Goal: Use online tool/utility: Utilize a website feature to perform a specific function

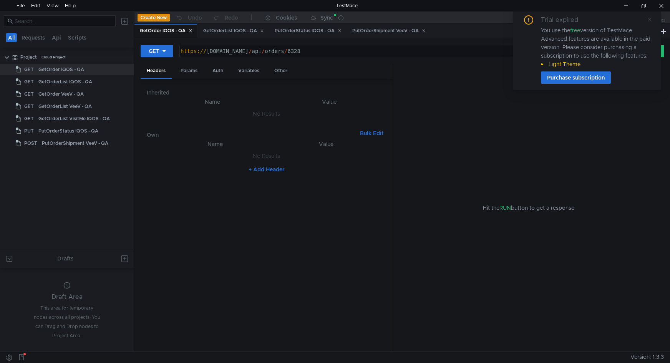
click at [650, 18] on icon at bounding box center [649, 19] width 5 height 5
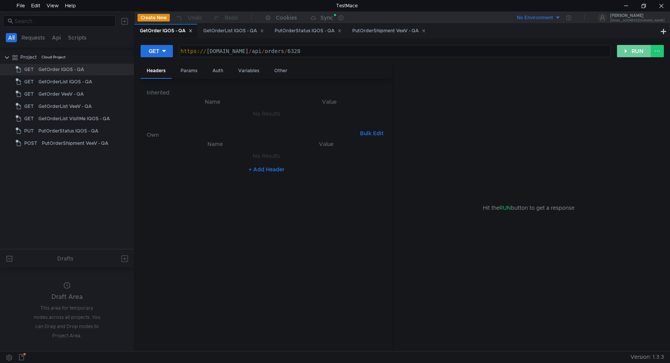
click at [631, 49] on button "RUN" at bounding box center [634, 51] width 34 height 12
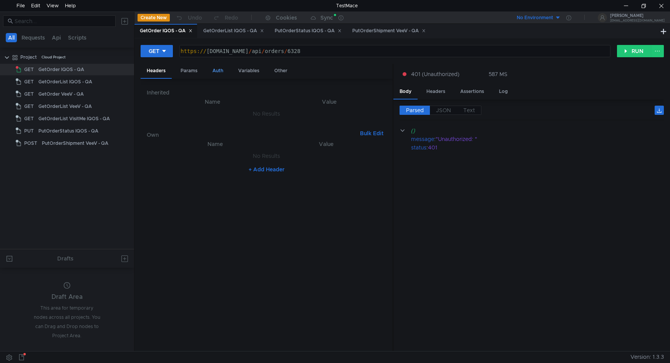
click at [222, 70] on div "Auth" at bounding box center [217, 71] width 23 height 14
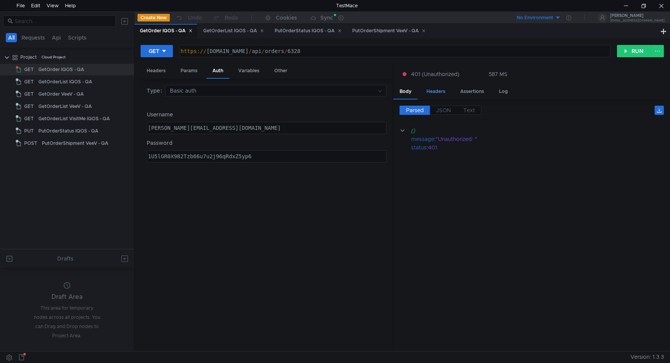
click at [437, 91] on div "Headers" at bounding box center [435, 91] width 31 height 14
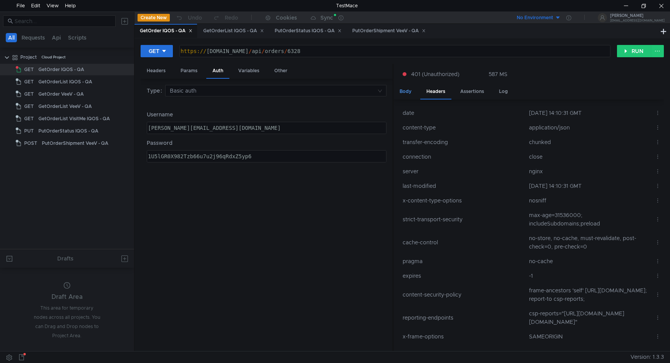
click at [410, 91] on div "Body" at bounding box center [405, 91] width 24 height 14
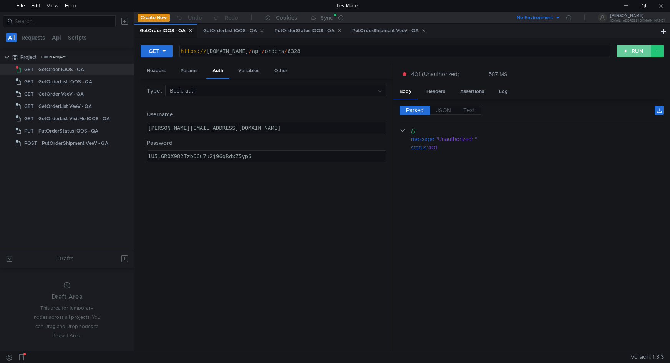
click at [626, 47] on button "RUN" at bounding box center [634, 51] width 34 height 12
click at [631, 50] on button "RUN" at bounding box center [634, 51] width 34 height 12
click at [627, 52] on button "RUN" at bounding box center [634, 51] width 34 height 12
click at [168, 156] on div "1U5lGR0X982Tzb66u7u2j96qRdxZ5yp6" at bounding box center [265, 162] width 239 height 18
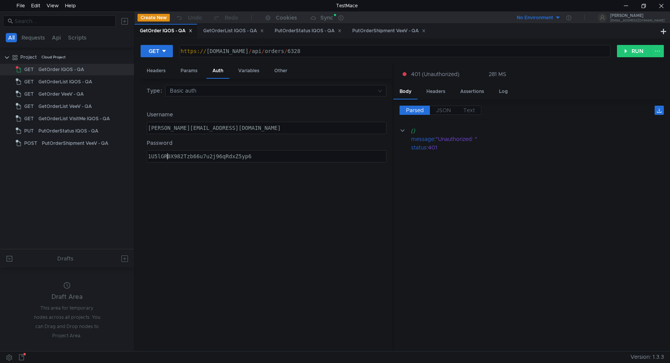
click at [198, 155] on div "1U5lGR0X982Tzb66u7u2j96qRdxZ5yp6" at bounding box center [265, 162] width 239 height 18
paste textarea "1"
type textarea "1U51GR0X982Tzb66u7u2j96qRdxZ5yp6"
click at [634, 51] on button "RUN" at bounding box center [634, 51] width 34 height 12
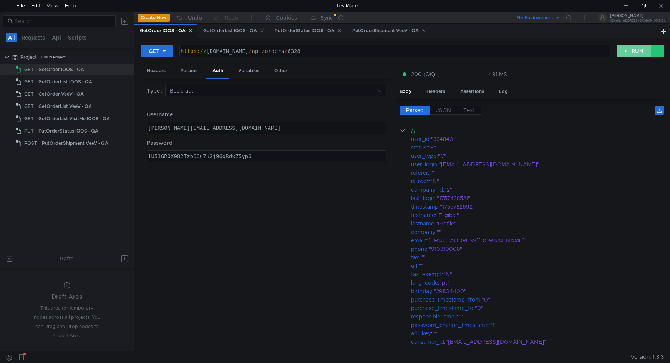
click at [637, 52] on button "RUN" at bounding box center [634, 51] width 34 height 12
click at [73, 82] on div "GetOrderList IQOS - QA" at bounding box center [65, 82] width 54 height 12
type textarea "[PERSON_NAME][EMAIL_ADDRESS][DOMAIN_NAME]"
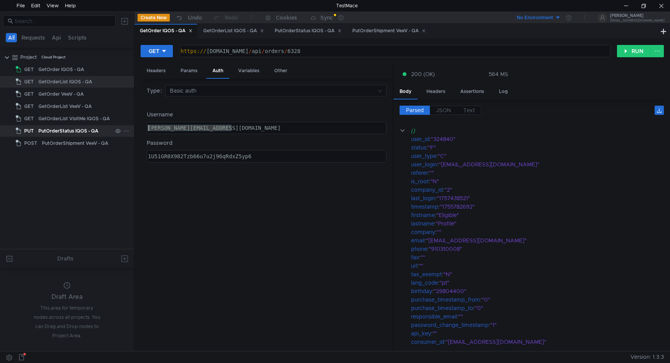
drag, startPoint x: 236, startPoint y: 128, endPoint x: 131, endPoint y: 129, distance: 105.2
click at [131, 129] on as-split "All Requests Api Scripts Project Cloud Project GET GetOrder IQOS - QA GET GetOr…" at bounding box center [335, 181] width 670 height 339
click at [75, 131] on div "PutOrderStatus IQOS - QA" at bounding box center [68, 131] width 60 height 12
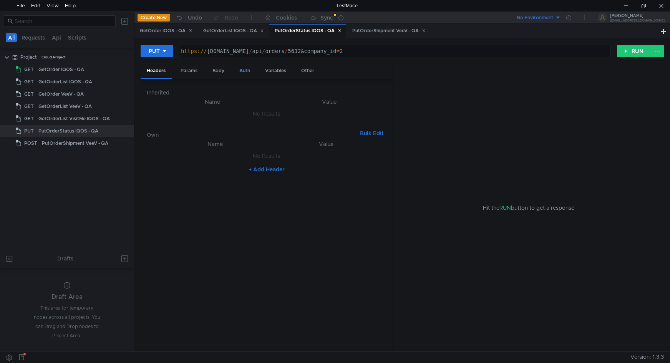
click at [240, 69] on div "Auth" at bounding box center [244, 71] width 23 height 14
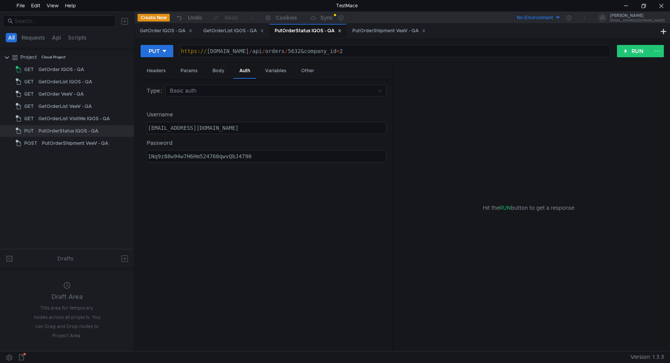
click at [237, 128] on div "[EMAIL_ADDRESS][DOMAIN_NAME]" at bounding box center [265, 134] width 239 height 18
paste textarea "[PERSON_NAME].interface@admin"
type textarea "[PERSON_NAME][EMAIL_ADDRESS][DOMAIN_NAME]"
click at [258, 156] on div "1Nq9z88w94w7H6Hm524760qwvQbJ4790" at bounding box center [265, 162] width 239 height 18
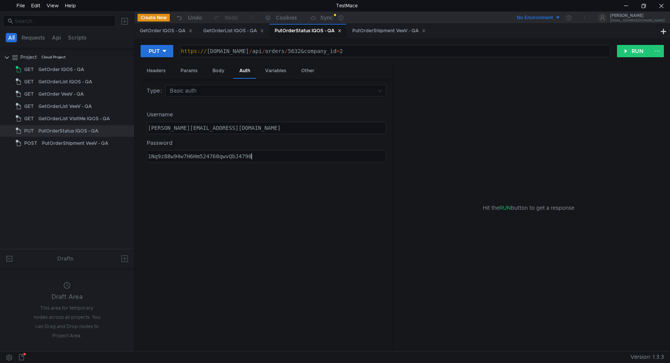
click at [258, 156] on div "1Nq9z88w94w7H6Hm524760qwvQbJ4790" at bounding box center [265, 162] width 239 height 18
paste textarea "U51GR0X982Tzb66u7u2j96qRdxZ5yp6"
type textarea "1U51GR0X982Tzb66u7u2j96qRdxZ5yp6"
click at [160, 73] on div "Headers" at bounding box center [156, 71] width 31 height 14
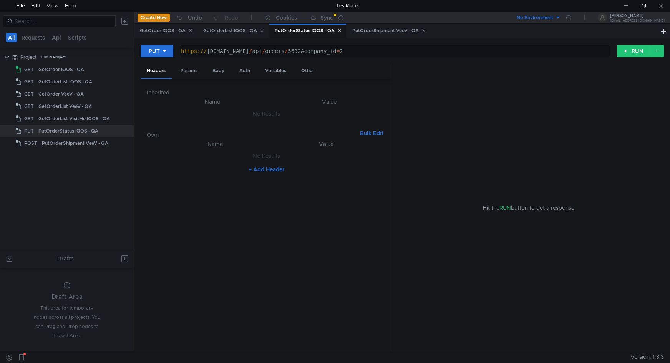
click at [192, 73] on div "Params" at bounding box center [188, 71] width 29 height 14
click at [216, 68] on div "Body" at bounding box center [218, 71] width 24 height 14
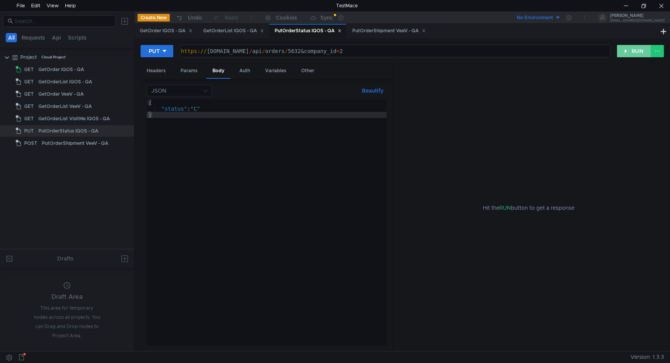
click at [623, 52] on button "RUN" at bounding box center [634, 51] width 34 height 12
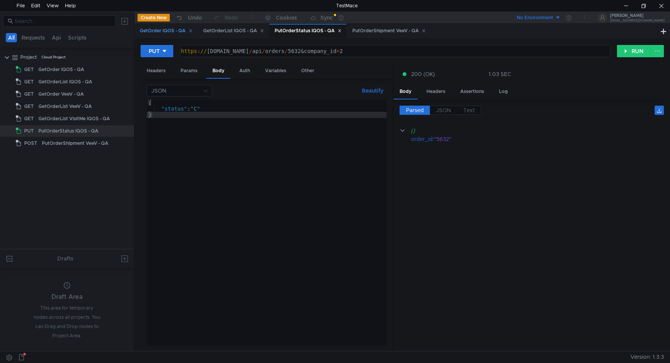
click at [159, 30] on div "GetOrder IQOS - QA" at bounding box center [166, 31] width 53 height 8
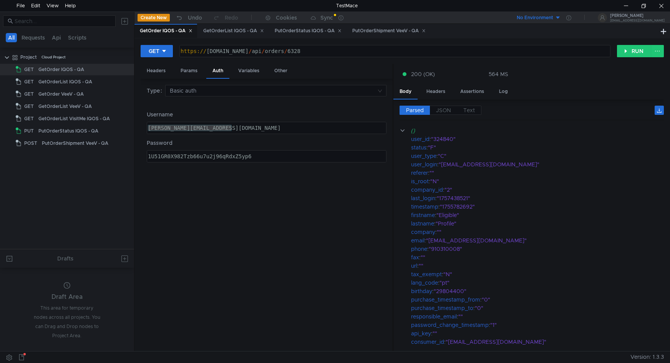
click at [290, 155] on div "1U51GR0X982Tzb66u7u2j96qRdxZ5yp6" at bounding box center [265, 162] width 239 height 18
click at [243, 125] on div "[PERSON_NAME][EMAIL_ADDRESS][DOMAIN_NAME]" at bounding box center [266, 128] width 239 height 12
paste textarea "S-RNGL-DCS-API-QA@pmintl.net"
type textarea "S-RNGL-DCS-API-QA@pmintl.net"
click at [625, 52] on button "RUN" at bounding box center [634, 51] width 34 height 12
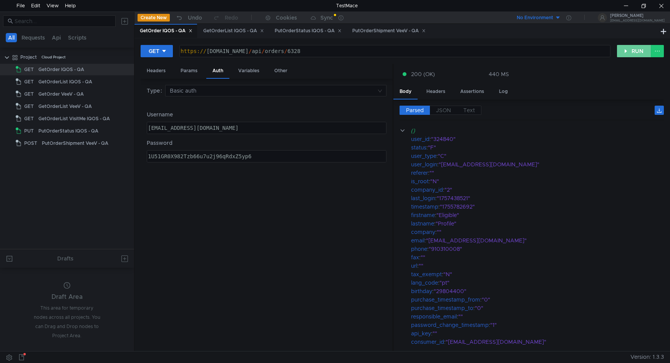
click at [625, 52] on button "RUN" at bounding box center [634, 51] width 34 height 12
click at [60, 132] on div "PutOrderStatus IQOS - QA" at bounding box center [68, 131] width 60 height 12
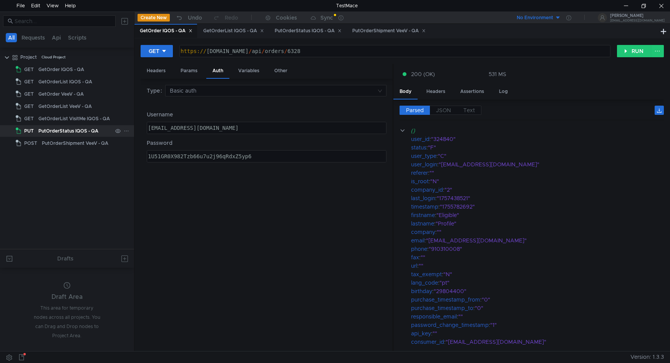
click at [60, 132] on div "PutOrderStatus IQOS - QA" at bounding box center [68, 131] width 60 height 12
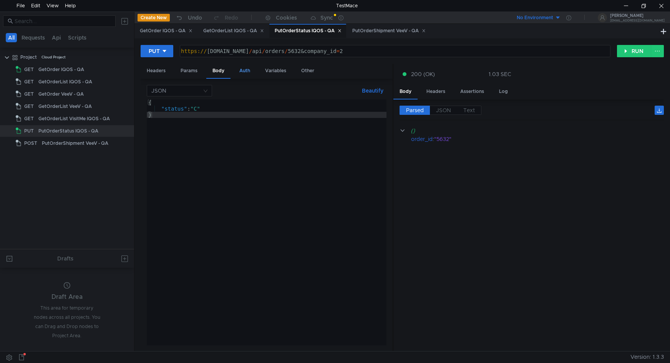
click at [247, 70] on div "Auth" at bounding box center [244, 71] width 23 height 14
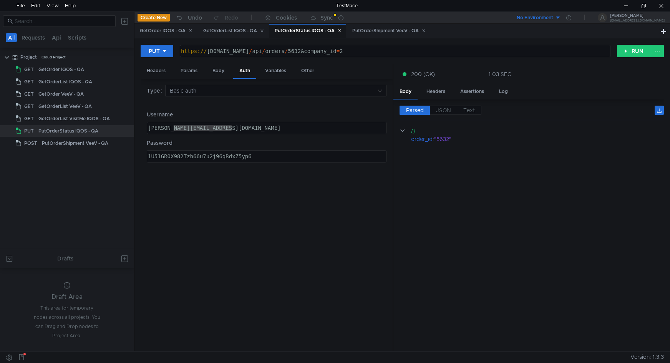
drag, startPoint x: 248, startPoint y: 129, endPoint x: 142, endPoint y: 125, distance: 106.0
click at [142, 125] on div "Type Basic auth Username rangel.interface@admin.com rangel.interface@admin.com …" at bounding box center [267, 215] width 252 height 273
paste textarea "S-RNGL-DCS-API-QA@pmintl.net"
type textarea "S-RNGL-DCS-API-QA@pmintl.net"
click at [637, 51] on button "RUN" at bounding box center [634, 51] width 34 height 12
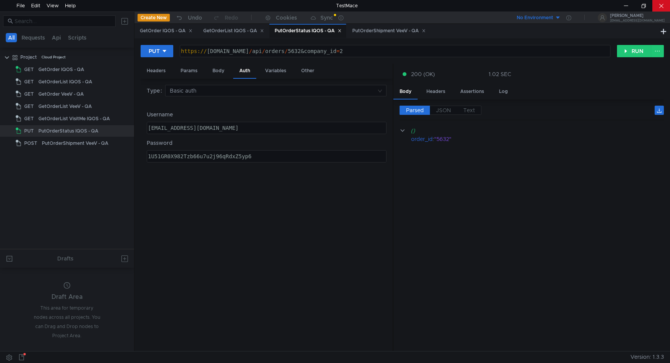
click at [662, 6] on div at bounding box center [661, 6] width 18 height 12
